Goal: Information Seeking & Learning: Learn about a topic

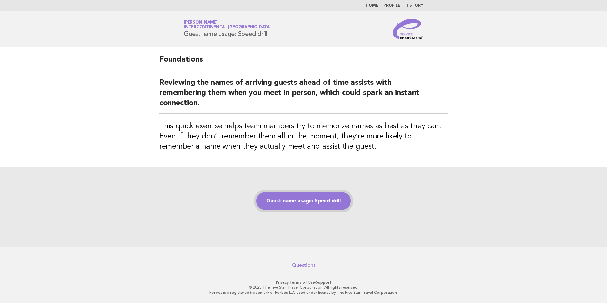
click at [300, 202] on link "Guest name usage: Speed drill" at bounding box center [303, 201] width 95 height 18
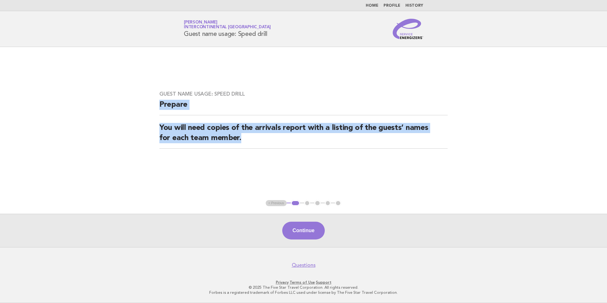
drag, startPoint x: 156, startPoint y: 101, endPoint x: 254, endPoint y: 144, distance: 107.4
click at [254, 144] on div "Guest name usage: Speed drill Prepare You will need copies of the arrivals repo…" at bounding box center [303, 123] width 303 height 81
drag, startPoint x: 254, startPoint y: 144, endPoint x: 226, endPoint y: 130, distance: 31.8
copy div "Prepare You will need copies of the arrivals report with a listing of the guest…"
click at [309, 237] on button "Continue" at bounding box center [303, 231] width 42 height 18
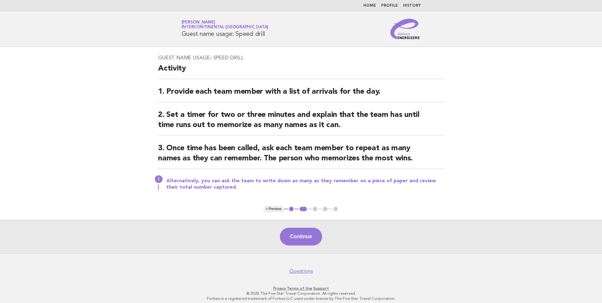
click at [415, 162] on h2 "3. Once time has been called, ask each team member to repeat as many names as t…" at bounding box center [301, 156] width 286 height 26
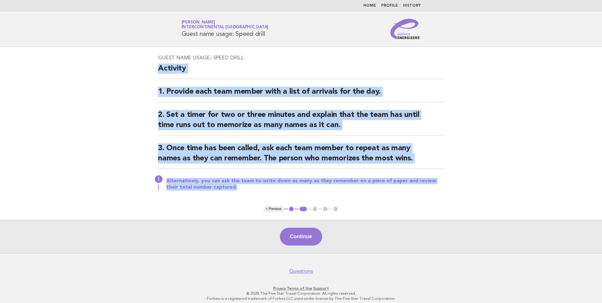
drag, startPoint x: 256, startPoint y: 190, endPoint x: 160, endPoint y: 71, distance: 153.4
click at [160, 71] on div "Guest name usage: Speed drill Activity 1. Provide each team member with a list …" at bounding box center [300, 126] width 301 height 159
copy div "Activity 1. Provide each team member with a list of arrivals for the day. 2. Se…"
click at [306, 240] on button "Continue" at bounding box center [301, 237] width 42 height 18
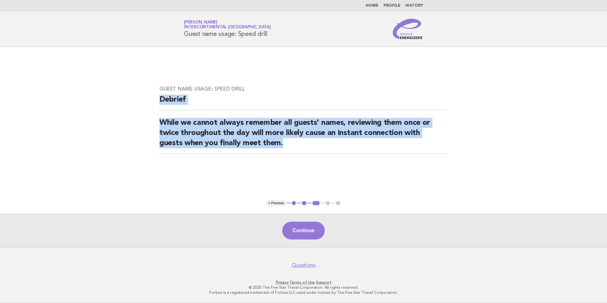
drag, startPoint x: 296, startPoint y: 147, endPoint x: 160, endPoint y: 98, distance: 144.8
click at [160, 98] on div "Guest name usage: Speed drill Debrief While we cannot always remember all guest…" at bounding box center [303, 123] width 303 height 91
copy div "Debrief While we cannot always remember all guests’ names, reviewing them once …"
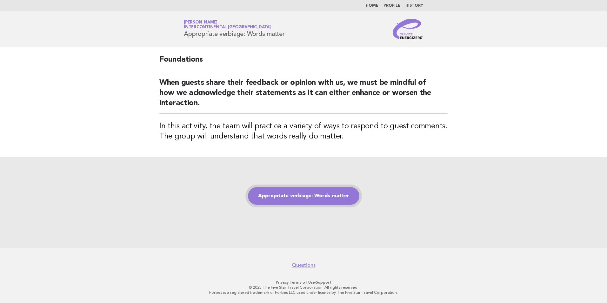
drag, startPoint x: 293, startPoint y: 210, endPoint x: 292, endPoint y: 199, distance: 10.9
click at [293, 210] on div "Appropriate verbiage: Words matter" at bounding box center [303, 202] width 607 height 90
click at [293, 196] on link "Appropriate verbiage: Words matter" at bounding box center [303, 196] width 111 height 18
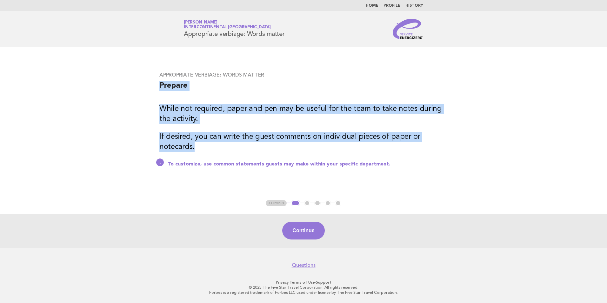
drag, startPoint x: 199, startPoint y: 145, endPoint x: 160, endPoint y: 86, distance: 71.4
click at [160, 86] on div "Appropriate verbiage: Words matter Prepare While not required, paper and pen ma…" at bounding box center [303, 123] width 303 height 118
copy div "Prepare While not required, paper and pen may be useful for the team to take no…"
click at [301, 234] on button "Continue" at bounding box center [303, 231] width 42 height 18
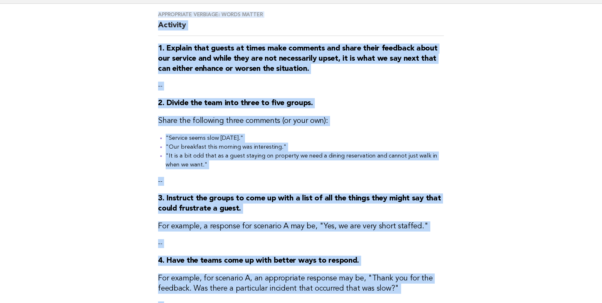
scroll to position [32, 0]
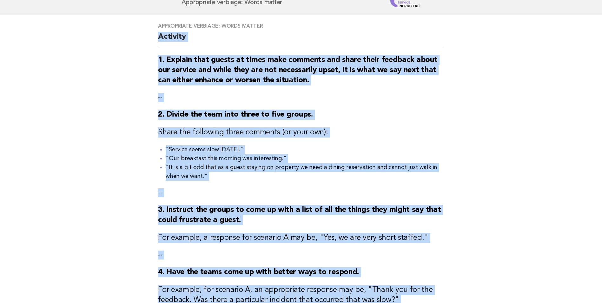
drag, startPoint x: 412, startPoint y: 167, endPoint x: 157, endPoint y: 36, distance: 286.7
click at [157, 36] on div "Appropriate verbiage: Words matter Activity 1. Explain that guests at times mak…" at bounding box center [300, 192] width 301 height 354
drag, startPoint x: 157, startPoint y: 36, endPoint x: 190, endPoint y: 69, distance: 46.5
copy div "Activity 1. Explain that guests at times make comments and share their feedback…"
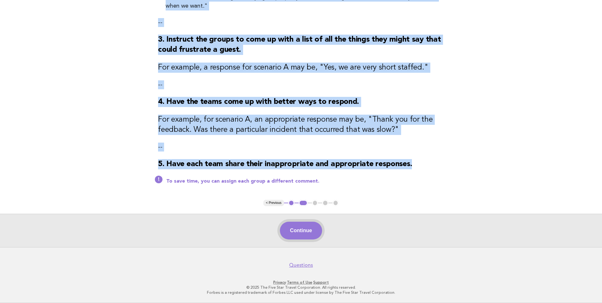
click at [310, 235] on button "Continue" at bounding box center [301, 231] width 42 height 18
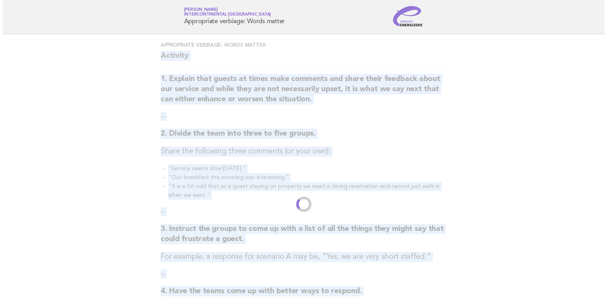
scroll to position [0, 0]
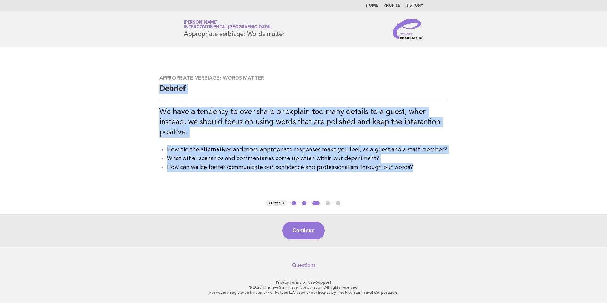
drag, startPoint x: 406, startPoint y: 168, endPoint x: 151, endPoint y: 91, distance: 266.1
click at [151, 91] on main "Appropriate verbiage: Words matter Debrief We have a tendency to over share or …" at bounding box center [303, 147] width 607 height 200
drag, startPoint x: 151, startPoint y: 91, endPoint x: 188, endPoint y: 118, distance: 45.5
copy div "Debrief We have a tendency to over share or explain too many details to a guest…"
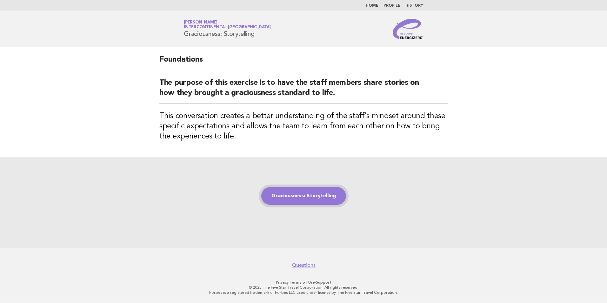
click at [320, 197] on link "Graciousness: Storytelling" at bounding box center [303, 196] width 85 height 18
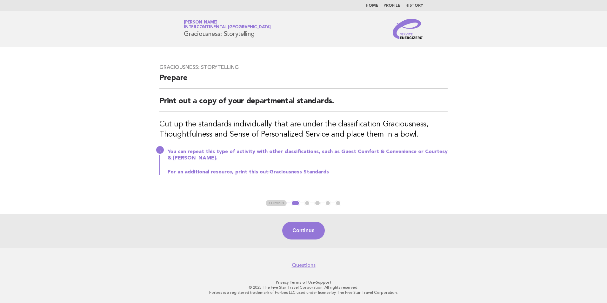
click at [156, 77] on div "Graciousness: Storytelling Prepare Print out a copy of your departmental standa…" at bounding box center [303, 123] width 303 height 134
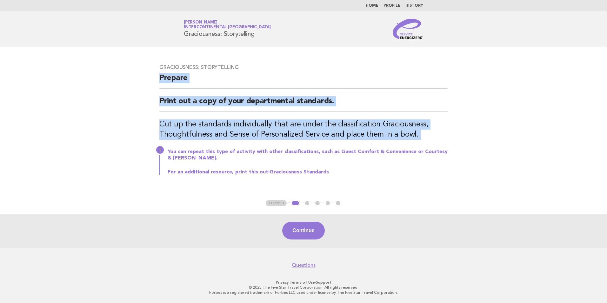
drag, startPoint x: 156, startPoint y: 77, endPoint x: 416, endPoint y: 134, distance: 266.9
click at [416, 134] on div "Graciousness: Storytelling Prepare Print out a copy of your departmental standa…" at bounding box center [303, 123] width 303 height 134
drag, startPoint x: 416, startPoint y: 134, endPoint x: 407, endPoint y: 133, distance: 9.0
copy div "Prepare Print out a copy of your departmental standards. Cut up the standards i…"
click at [299, 228] on button "Continue" at bounding box center [303, 231] width 42 height 18
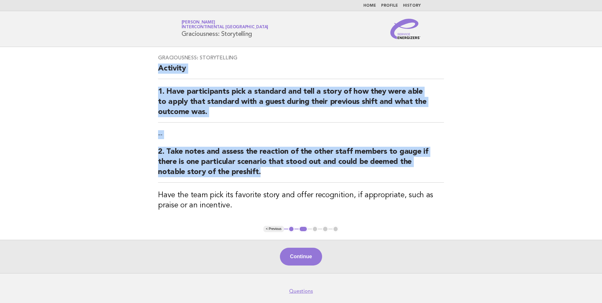
drag, startPoint x: 263, startPoint y: 173, endPoint x: 157, endPoint y: 69, distance: 148.1
click at [157, 69] on div "Graciousness: Storytelling Activity 1. Have participants pick a standard and te…" at bounding box center [300, 136] width 301 height 179
copy div "Activity 1. Have participants pick a standard and tell a story of how they were…"
click at [294, 252] on button "Continue" at bounding box center [301, 257] width 42 height 18
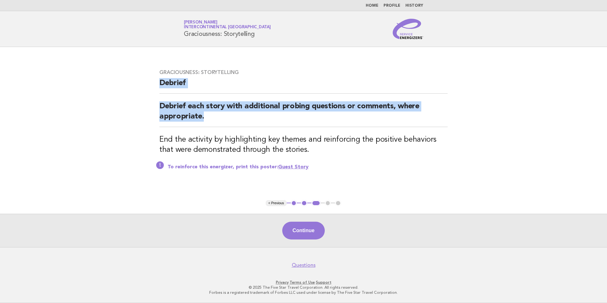
drag, startPoint x: 210, startPoint y: 116, endPoint x: 142, endPoint y: 87, distance: 73.5
click at [142, 87] on main "Graciousness: Storytelling Debrief Debrief each story with additional probing q…" at bounding box center [303, 147] width 607 height 200
drag, startPoint x: 142, startPoint y: 87, endPoint x: 187, endPoint y: 112, distance: 51.3
copy div "Debrief Debrief each story with additional probing questions or comments, where…"
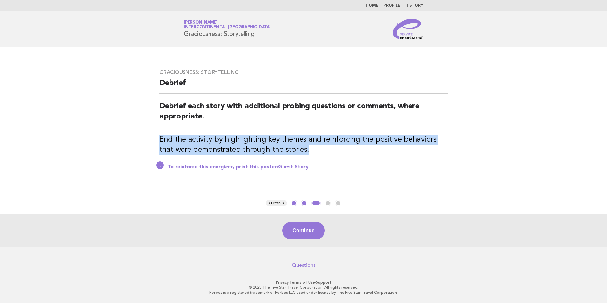
drag, startPoint x: 301, startPoint y: 152, endPoint x: 151, endPoint y: 138, distance: 150.8
click at [151, 138] on main "Graciousness: Storytelling Debrief Debrief each story with additional probing q…" at bounding box center [303, 147] width 607 height 200
drag, startPoint x: 151, startPoint y: 138, endPoint x: 184, endPoint y: 146, distance: 33.6
copy h3 "End the activity by highlighting key themes and reinforcing the positive behavi…"
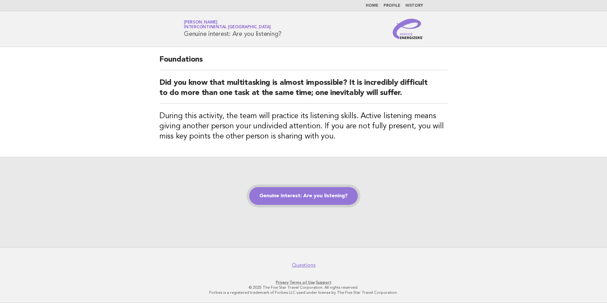
click at [294, 191] on link "Genuine interest: Are you listening?" at bounding box center [303, 196] width 109 height 18
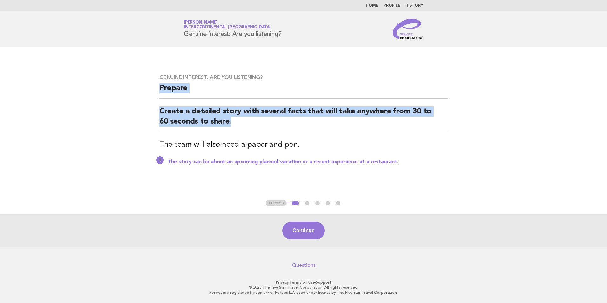
drag, startPoint x: 235, startPoint y: 122, endPoint x: 153, endPoint y: 92, distance: 87.0
click at [153, 92] on div "Genuine interest: Are you listening? Prepare Create a detailed story with sever…" at bounding box center [303, 124] width 303 height 114
drag, startPoint x: 153, startPoint y: 92, endPoint x: 180, endPoint y: 116, distance: 36.0
copy div "Prepare Create a detailed story with several facts that will take anywhere from…"
click at [292, 231] on button "Continue" at bounding box center [303, 231] width 42 height 18
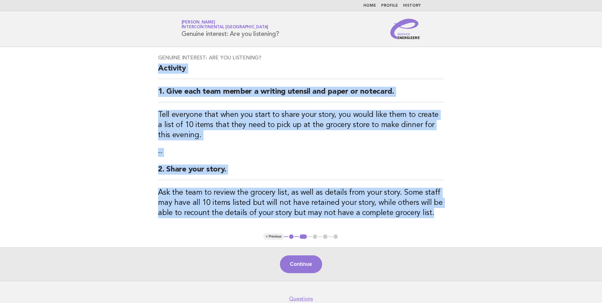
drag, startPoint x: 444, startPoint y: 211, endPoint x: 159, endPoint y: 72, distance: 317.8
click at [159, 72] on div "Genuine interest: Are you listening? Activity 1. Give each team member a writin…" at bounding box center [300, 140] width 301 height 186
copy div "Activity 1. Give each team member a writing utensil and paper or notecard. Tell…"
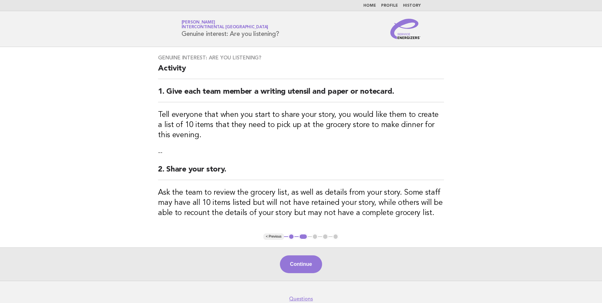
click at [515, 192] on main "Genuine interest: Are you listening? Activity 1. Give each team member a writin…" at bounding box center [301, 164] width 602 height 234
click at [307, 268] on button "Continue" at bounding box center [301, 264] width 42 height 18
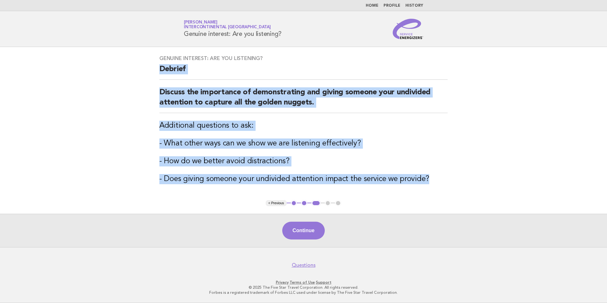
drag, startPoint x: 431, startPoint y: 177, endPoint x: 156, endPoint y: 64, distance: 296.9
click at [156, 64] on div "Genuine interest: Are you listening? Debrief Discuss the importance of demonstr…" at bounding box center [303, 124] width 303 height 152
drag, startPoint x: 156, startPoint y: 64, endPoint x: 166, endPoint y: 69, distance: 10.8
copy div "Debrief Discuss the importance of demonstrating and giving someone your undivid…"
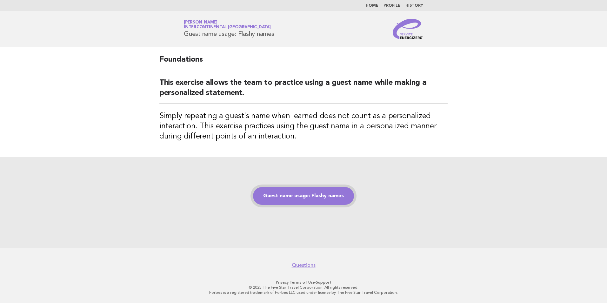
click at [312, 196] on link "Guest name usage: Flashy names" at bounding box center [303, 196] width 101 height 18
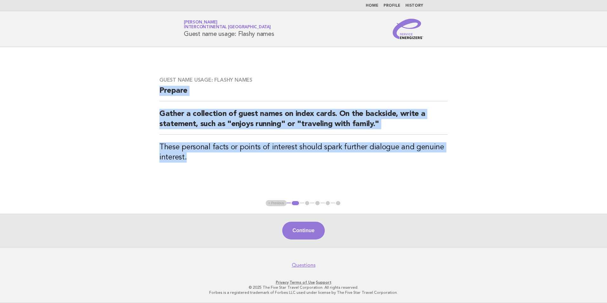
drag, startPoint x: 195, startPoint y: 159, endPoint x: 160, endPoint y: 92, distance: 75.7
click at [160, 92] on div "Guest name usage: Flashy names Prepare Gather a collection of guest names on in…" at bounding box center [303, 123] width 303 height 109
drag, startPoint x: 160, startPoint y: 92, endPoint x: 163, endPoint y: 92, distance: 3.2
copy div "Prepare Gather a collection of guest names on index cards. On the backside, wri…"
click at [315, 234] on button "Continue" at bounding box center [303, 231] width 42 height 18
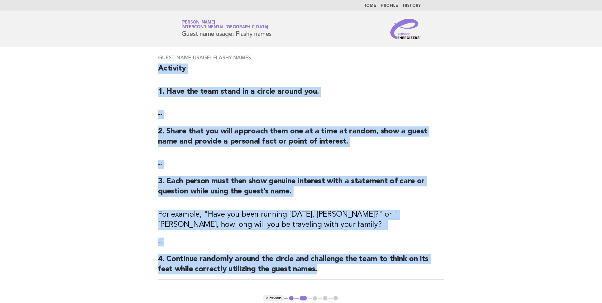
drag, startPoint x: 323, startPoint y: 206, endPoint x: 159, endPoint y: 69, distance: 213.8
click at [159, 69] on div "Guest name usage: Flashy names Activity 1. Have the team stand in a circle arou…" at bounding box center [300, 171] width 301 height 248
copy div "Activity 1. Have the team stand in a circle around you. -- 2. Share that you wi…"
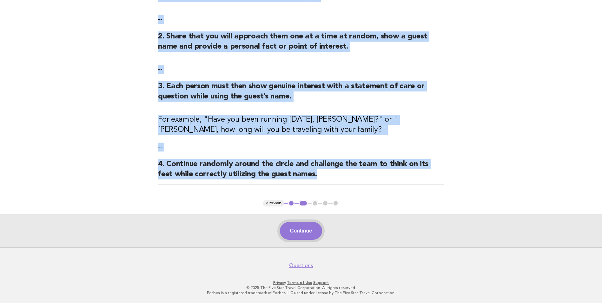
click at [311, 230] on button "Continue" at bounding box center [301, 231] width 42 height 18
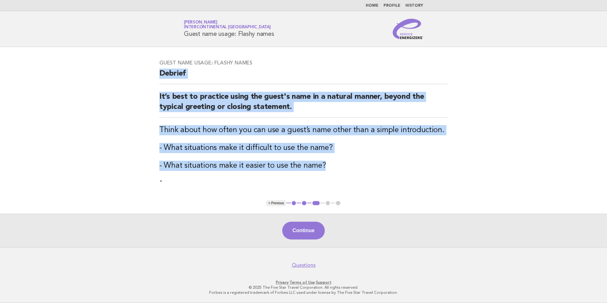
drag, startPoint x: 326, startPoint y: 167, endPoint x: 161, endPoint y: 71, distance: 191.0
click at [161, 71] on div "Guest name usage: Flashy names [PERSON_NAME] It’s best to practice using the gu…" at bounding box center [303, 123] width 303 height 143
copy div "Debrief It’s best to practice using the guest's name in a natural manner, beyon…"
